Goal: Find specific page/section: Find specific page/section

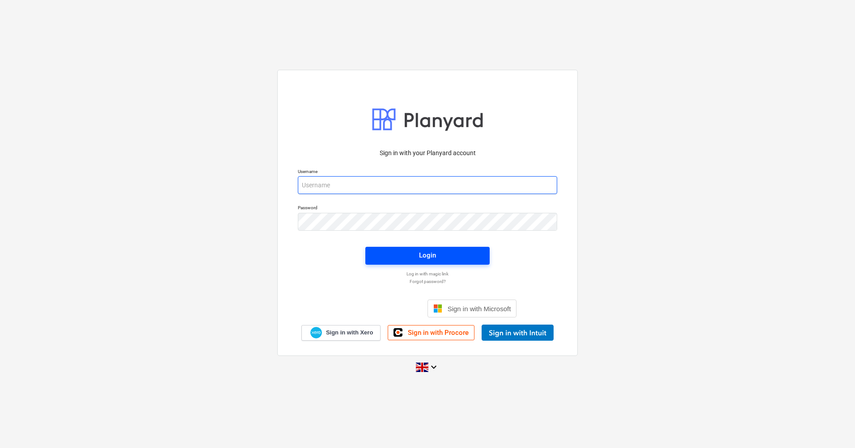
type input "[PERSON_NAME][EMAIL_ADDRESS][DOMAIN_NAME]"
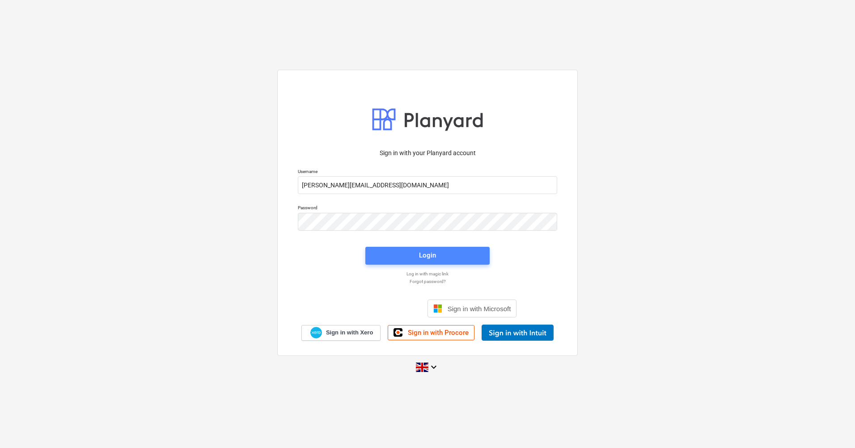
click at [422, 260] on div "Login" at bounding box center [427, 255] width 17 height 12
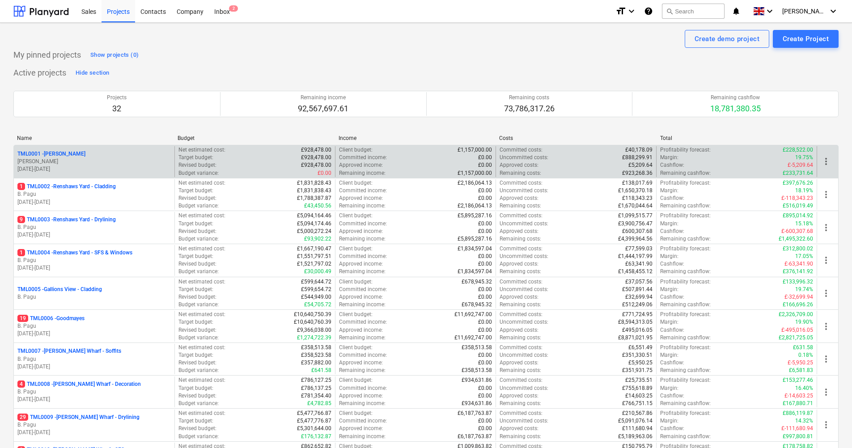
click at [59, 146] on div "TML0001 - [PERSON_NAME][GEOGRAPHIC_DATA][PERSON_NAME] [DATE] - [DATE] Net estim…" at bounding box center [425, 161] width 825 height 33
click at [58, 152] on p "TML0001 - [PERSON_NAME]" at bounding box center [51, 154] width 68 height 8
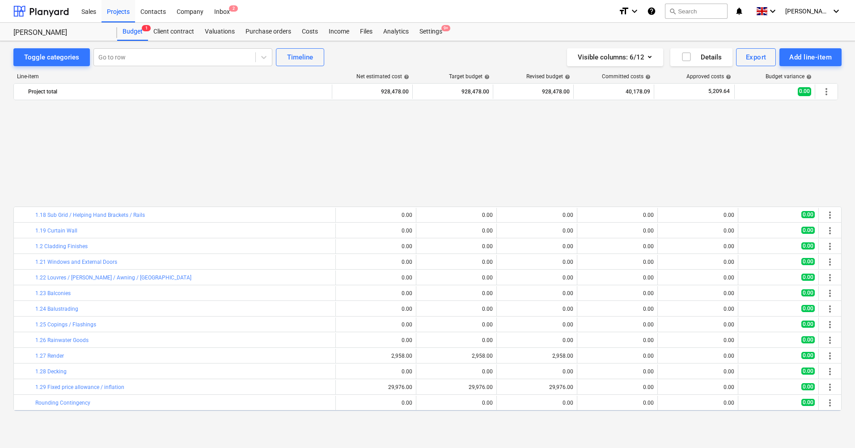
scroll to position [303, 0]
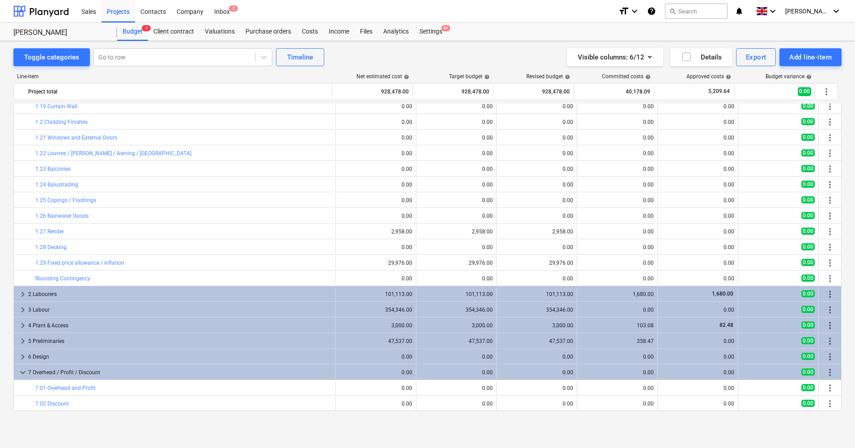
click at [23, 370] on span "keyboard_arrow_down" at bounding box center [22, 372] width 11 height 11
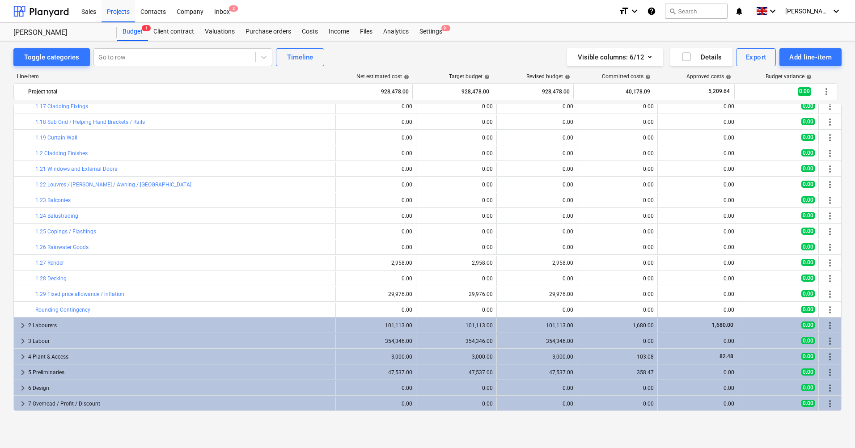
scroll to position [272, 0]
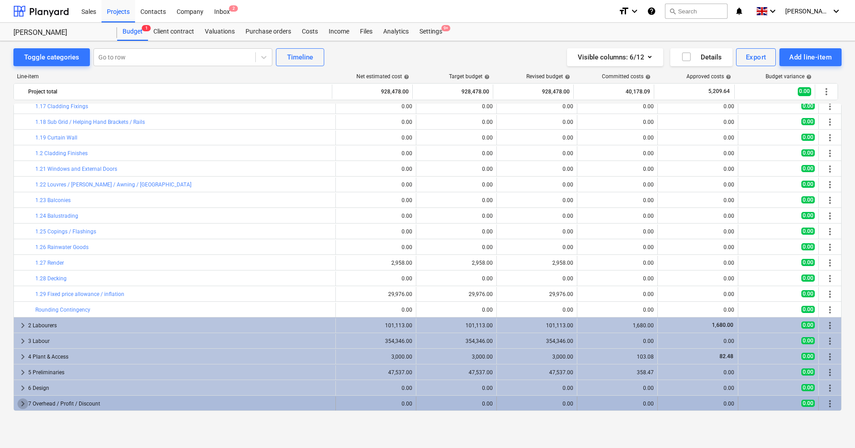
click at [20, 404] on span "keyboard_arrow_right" at bounding box center [22, 403] width 11 height 11
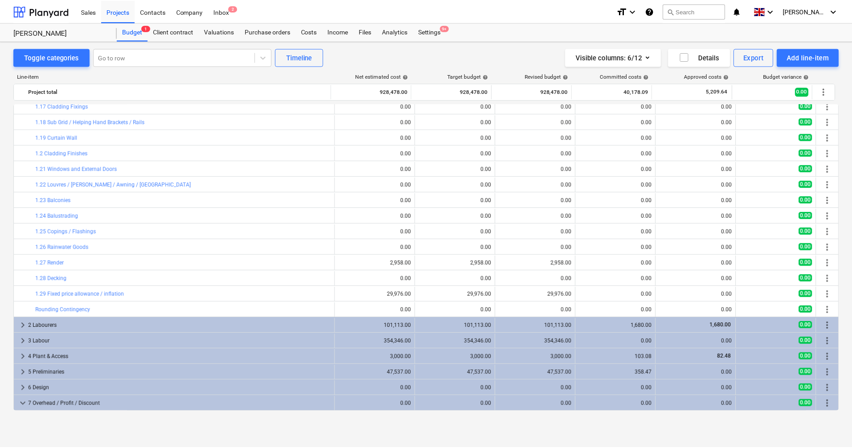
scroll to position [303, 0]
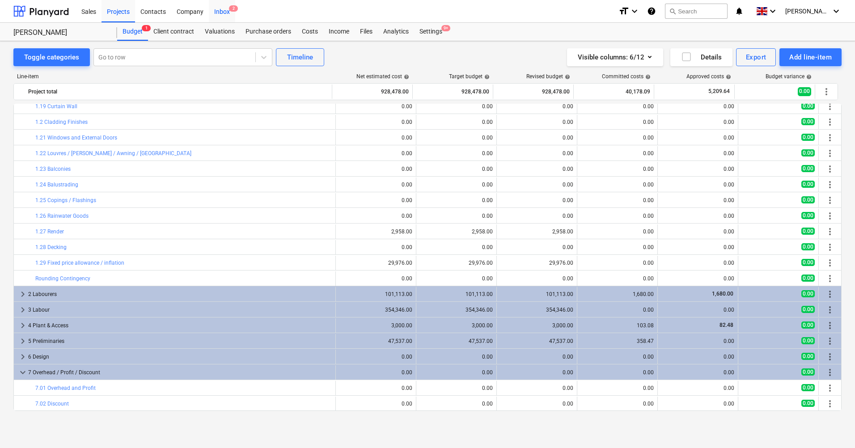
click at [229, 11] on span "2" at bounding box center [233, 8] width 9 height 6
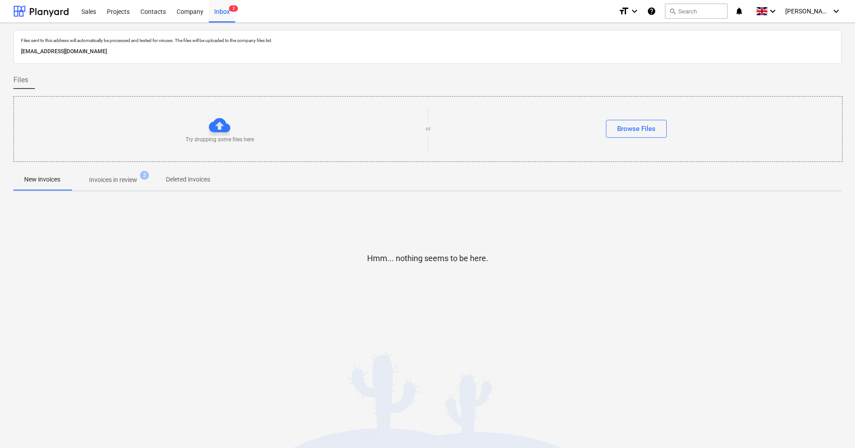
click at [126, 174] on span "Invoices in review 2" at bounding box center [113, 180] width 84 height 16
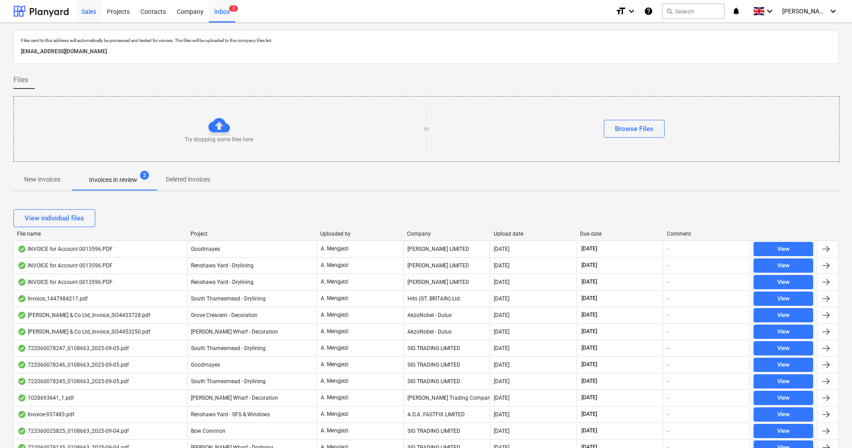
click at [93, 9] on div "Sales" at bounding box center [88, 11] width 25 height 23
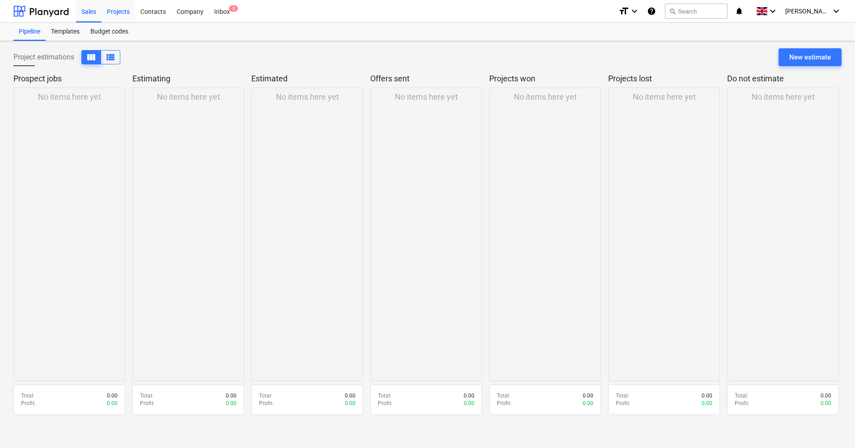
click at [118, 12] on div "Projects" at bounding box center [118, 11] width 34 height 23
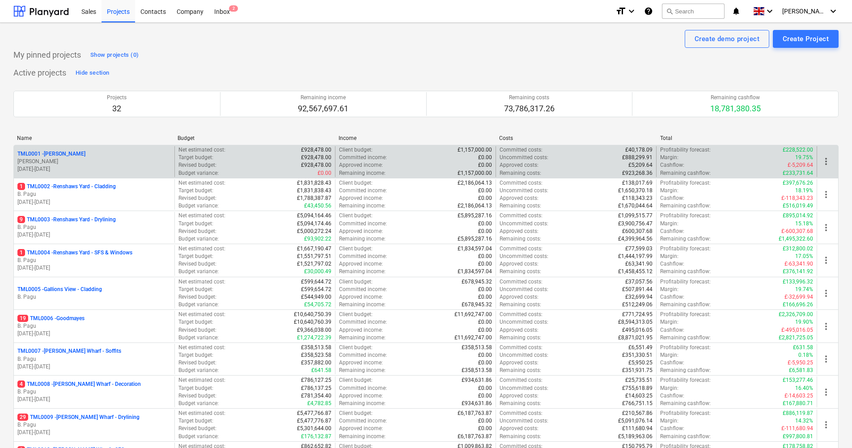
click at [51, 154] on p "TML0001 - [PERSON_NAME]" at bounding box center [51, 154] width 68 height 8
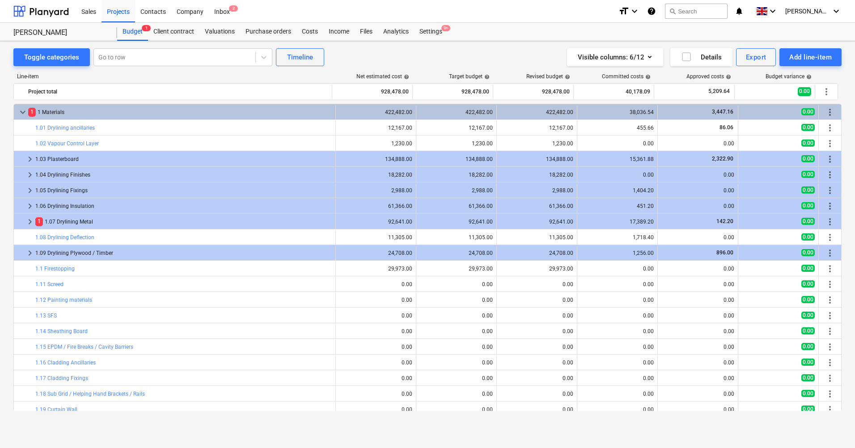
scroll to position [303, 0]
